Goal: Task Accomplishment & Management: Use online tool/utility

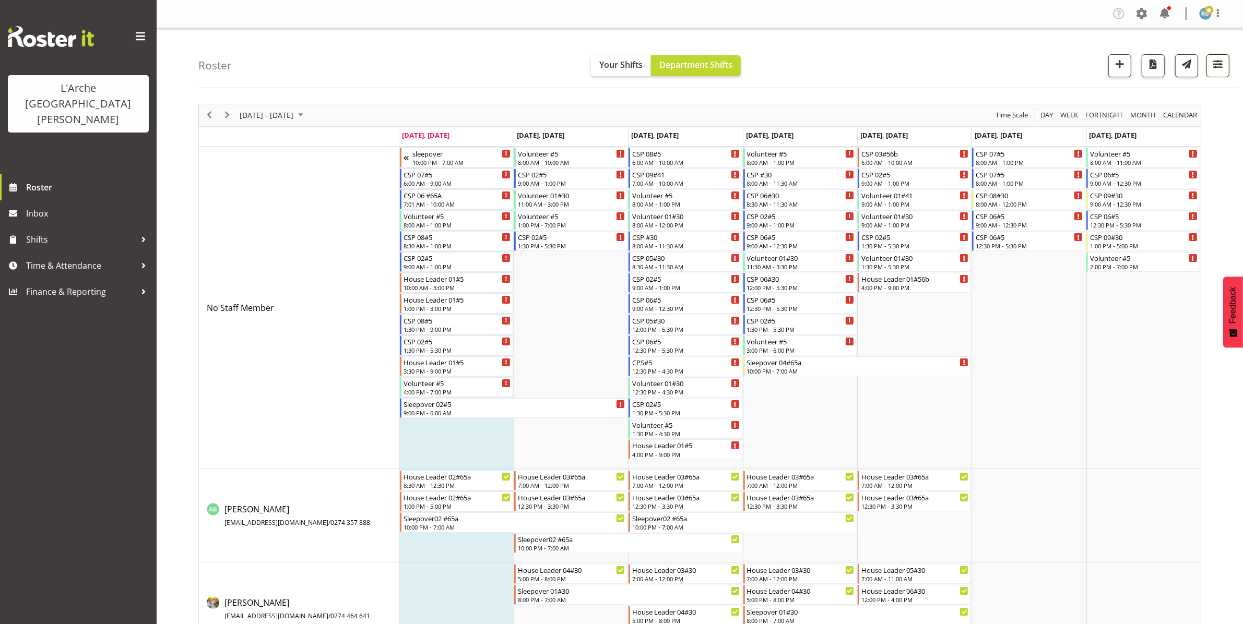
click at [1215, 61] on span "button" at bounding box center [1218, 64] width 14 height 14
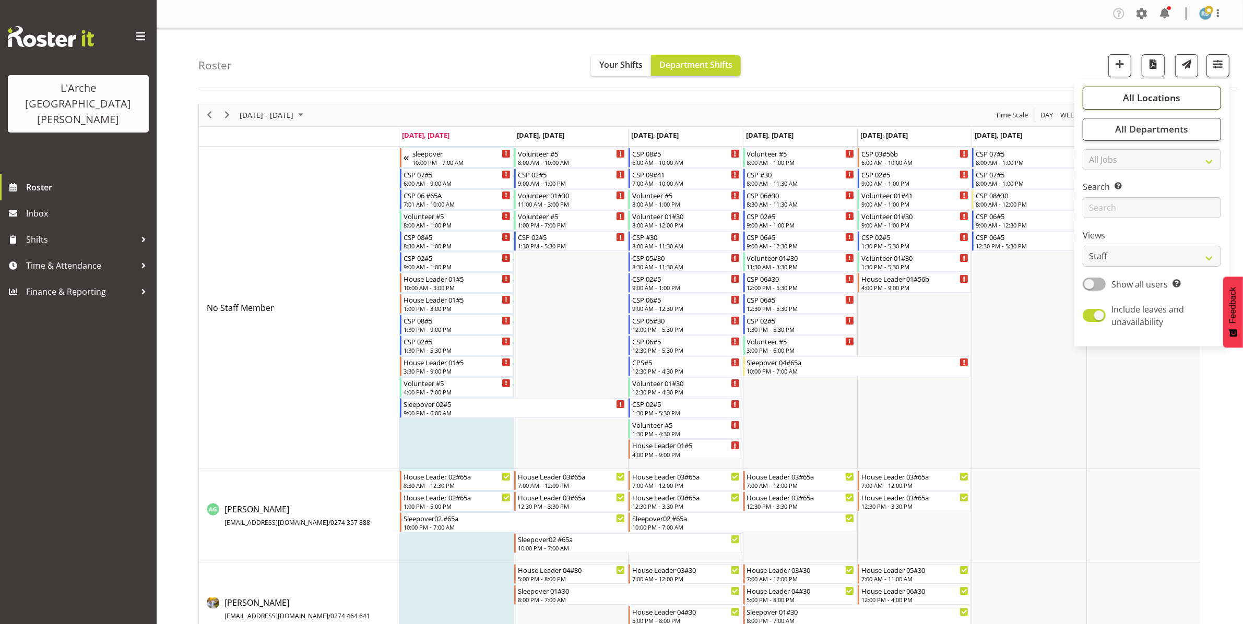
click at [1160, 98] on span "All Locations" at bounding box center [1151, 97] width 57 height 13
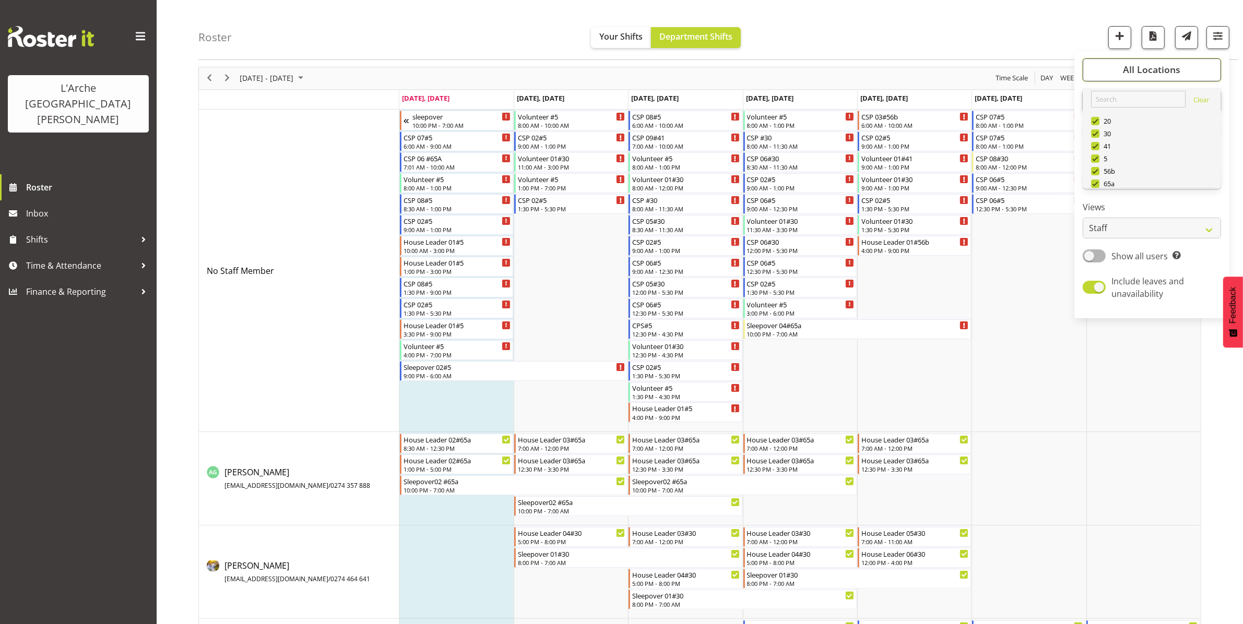
scroll to position [38, 0]
click at [1171, 291] on span "Deselect All" at bounding box center [1164, 296] width 42 height 10
checkbox input "false"
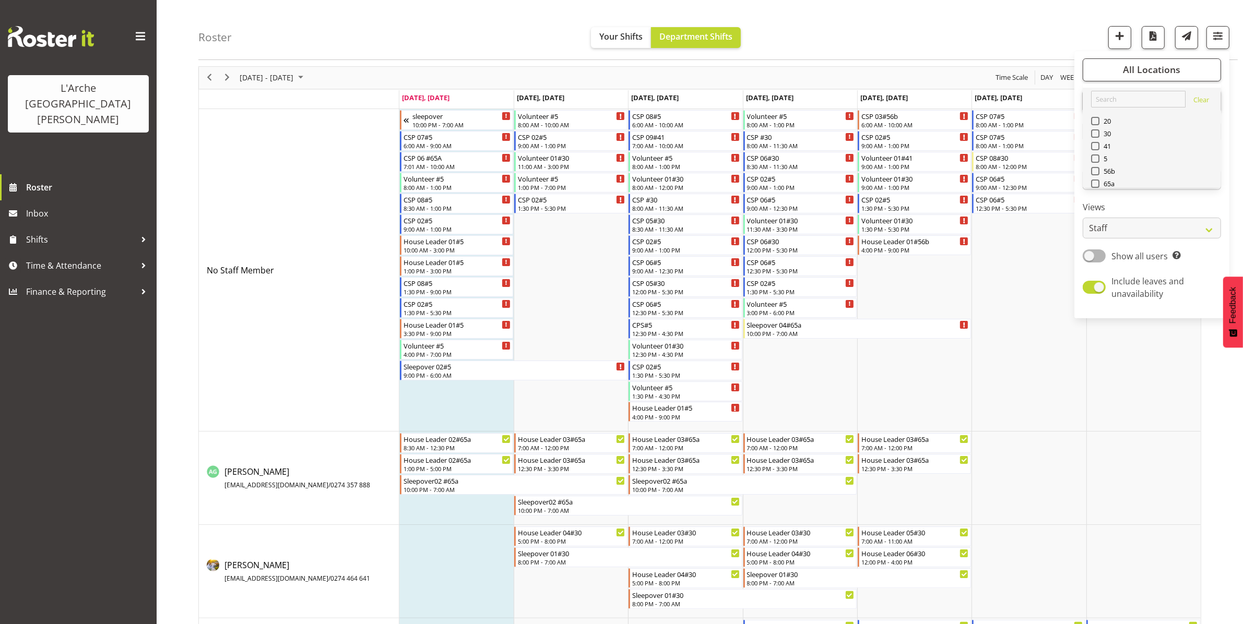
checkbox input "false"
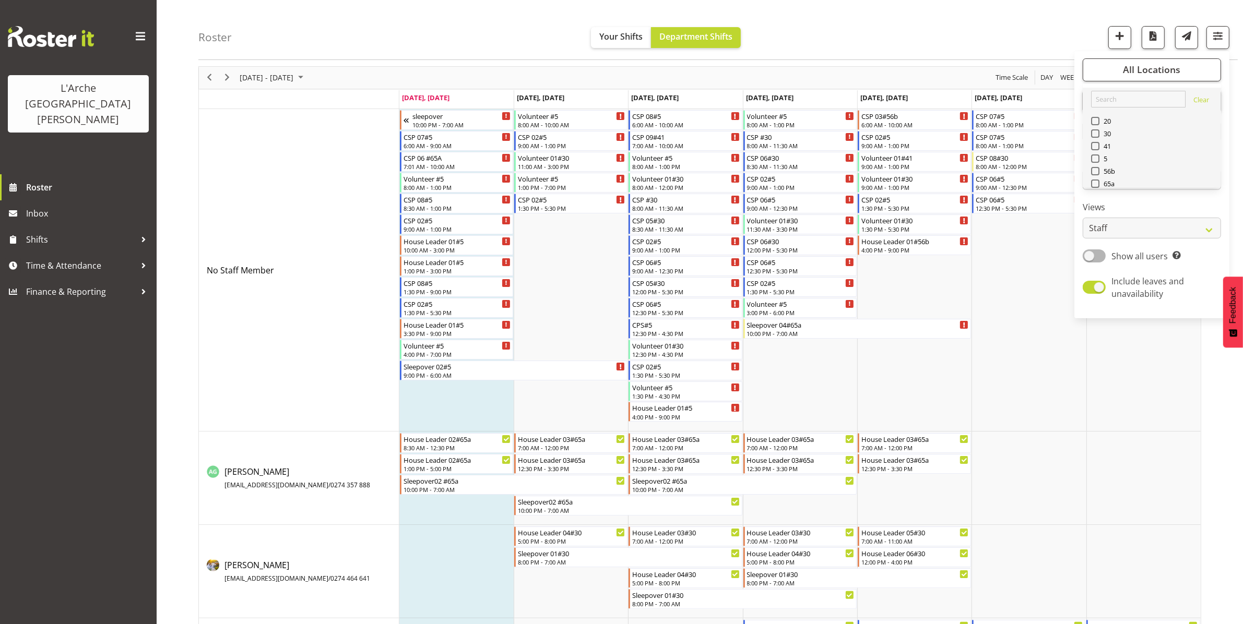
checkbox input "false"
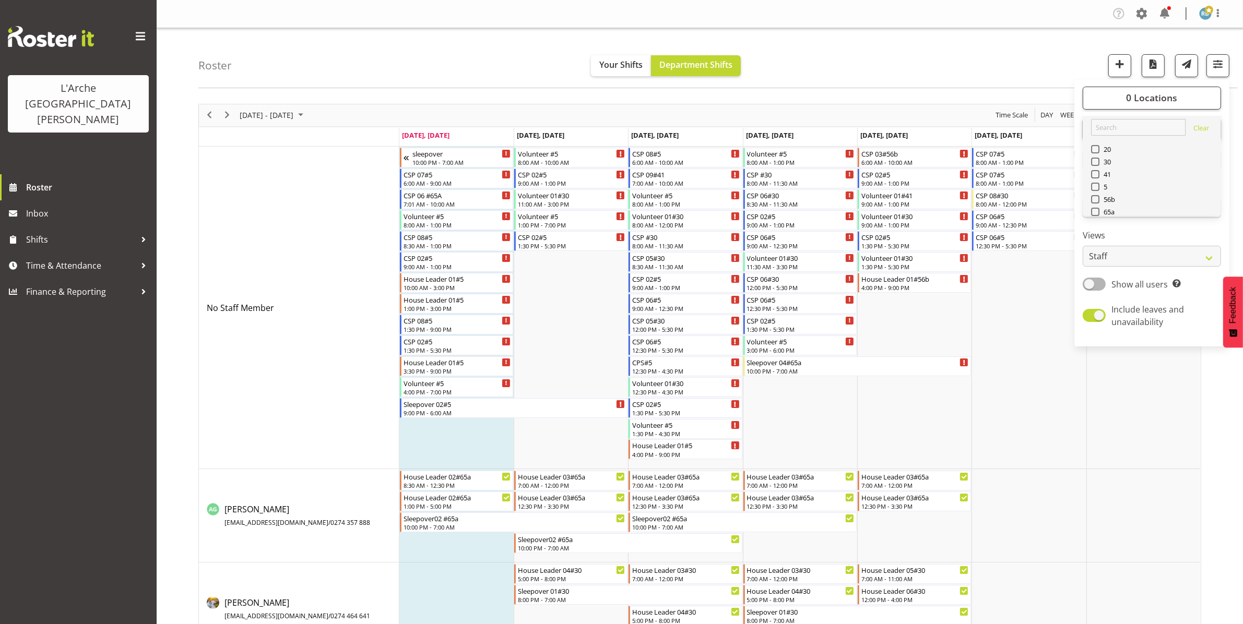
scroll to position [0, 0]
click at [1094, 172] on span at bounding box center [1095, 174] width 8 height 8
click at [1094, 172] on input "41" at bounding box center [1094, 174] width 7 height 7
checkbox input "true"
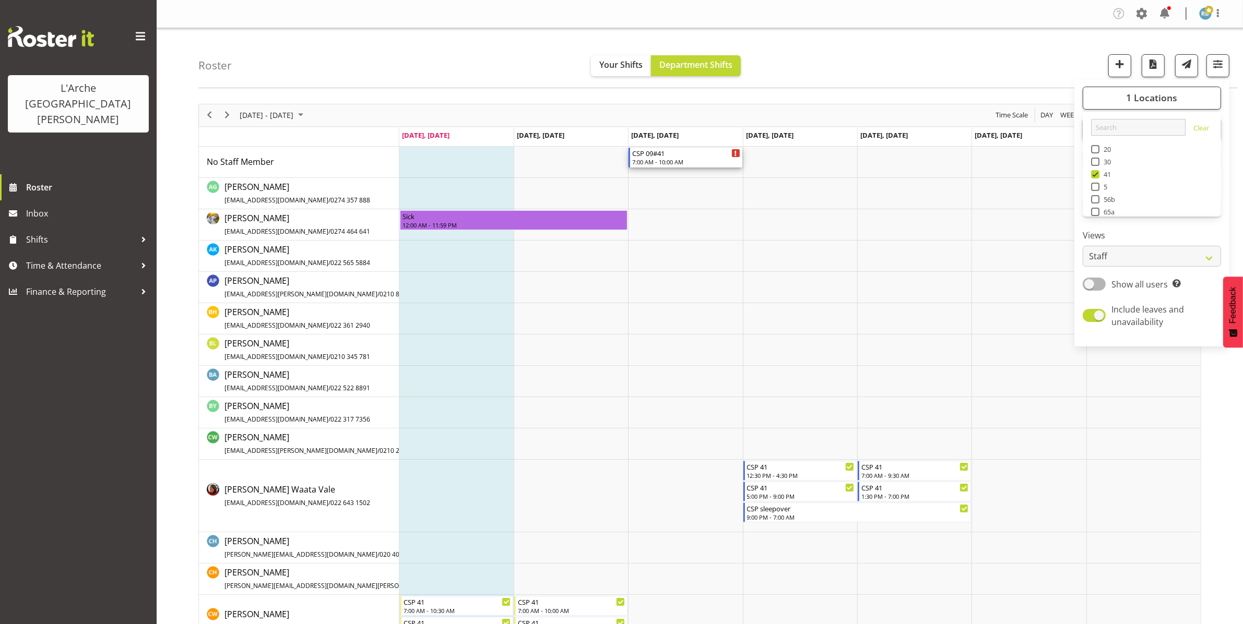
click at [667, 154] on div "CSP 09#41" at bounding box center [686, 153] width 108 height 10
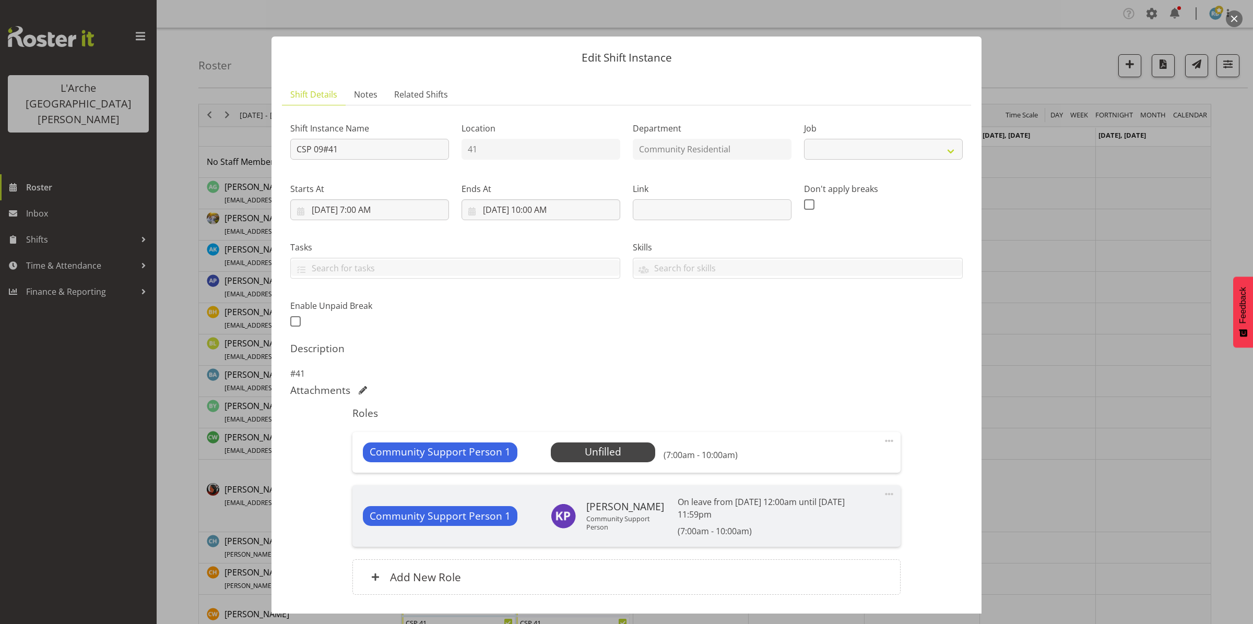
select select "2"
click at [597, 453] on span "Select Employee" at bounding box center [603, 452] width 78 height 15
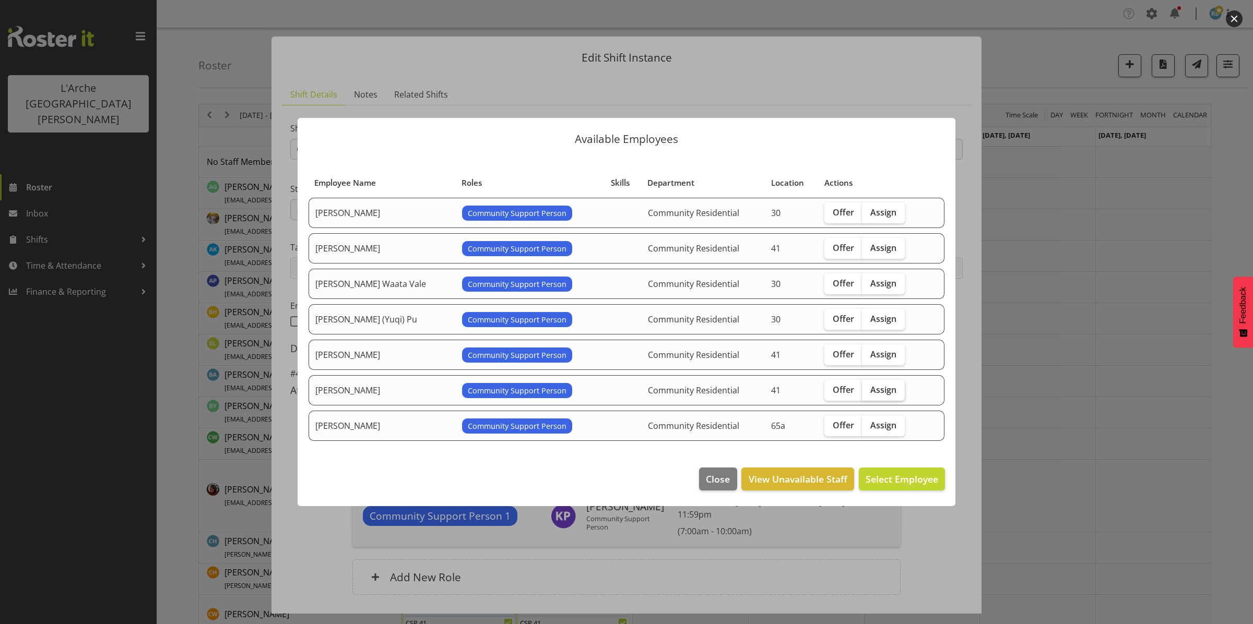
click at [875, 390] on span "Assign" at bounding box center [883, 390] width 26 height 10
click at [869, 390] on input "Assign" at bounding box center [865, 389] width 7 height 7
checkbox input "true"
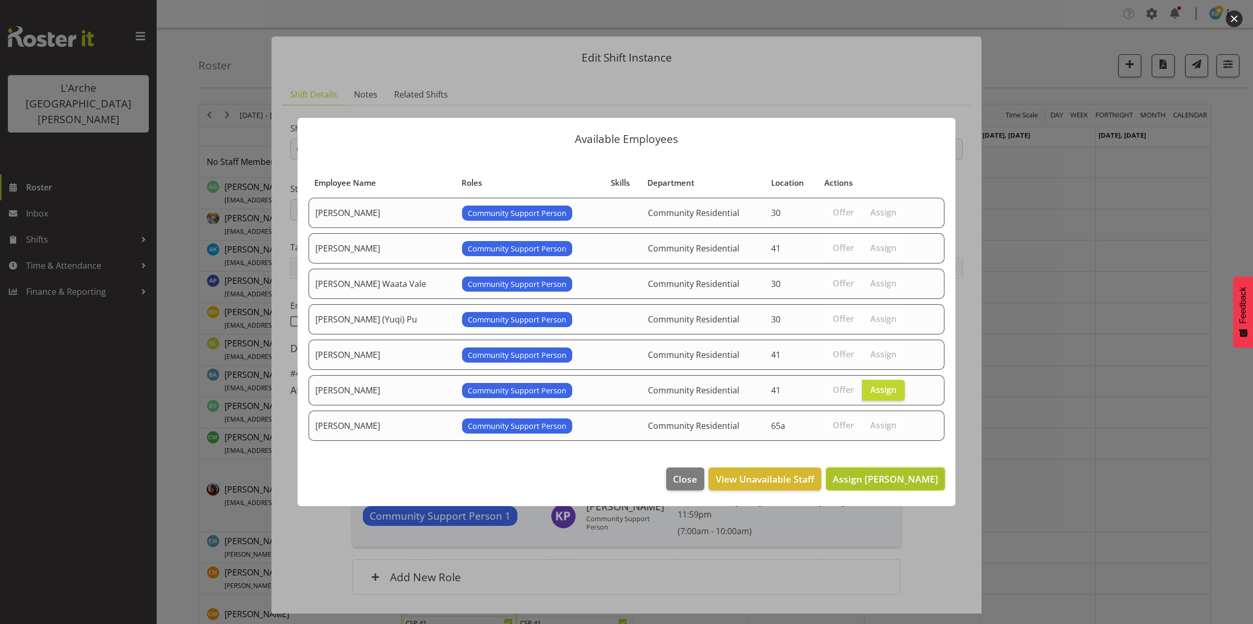
click at [906, 479] on span "Assign [PERSON_NAME]" at bounding box center [885, 479] width 105 height 13
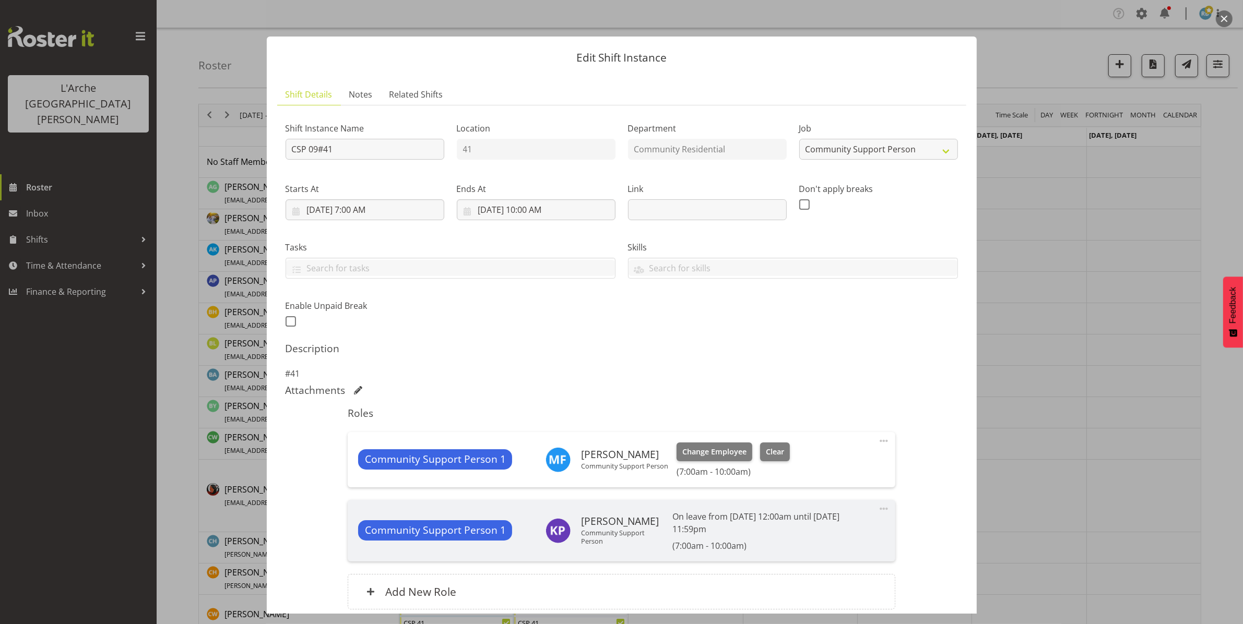
scroll to position [90, 0]
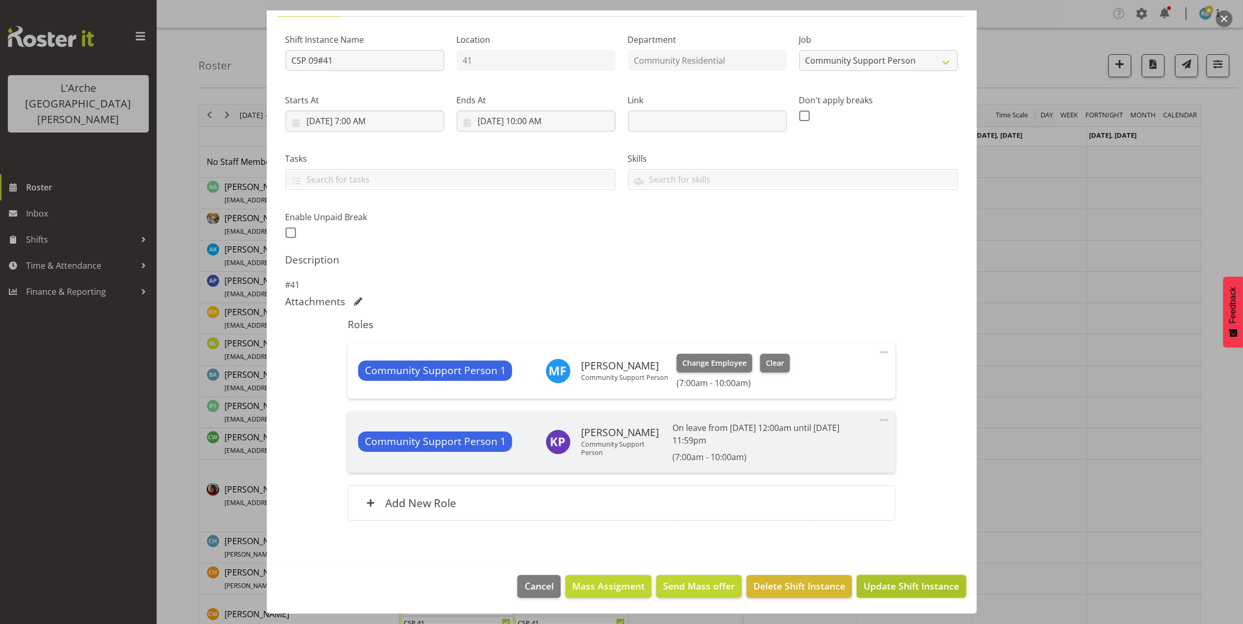
click at [893, 582] on span "Update Shift Instance" at bounding box center [911, 586] width 96 height 14
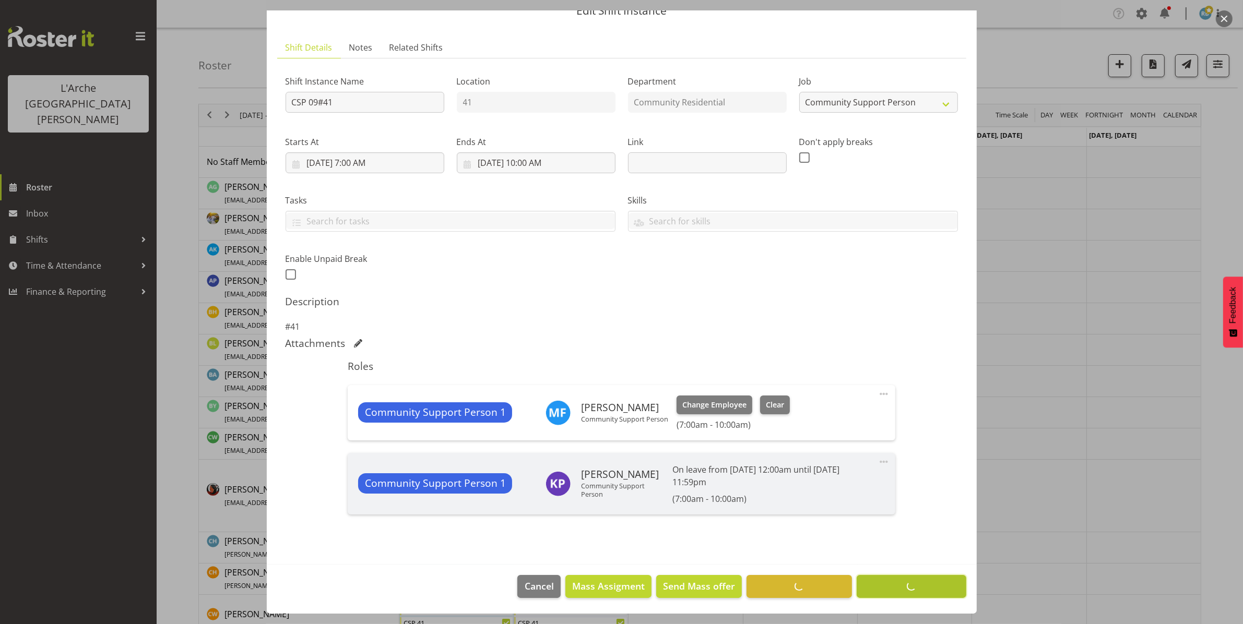
scroll to position [48, 0]
